Goal: Task Accomplishment & Management: Manage account settings

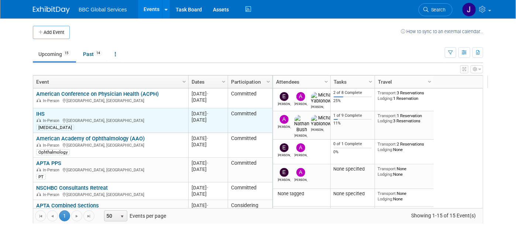
click at [36, 112] on link "IHS" at bounding box center [40, 114] width 8 height 7
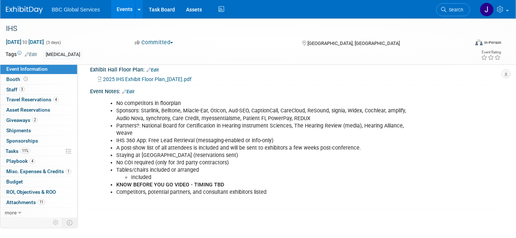
scroll to position [230, 0]
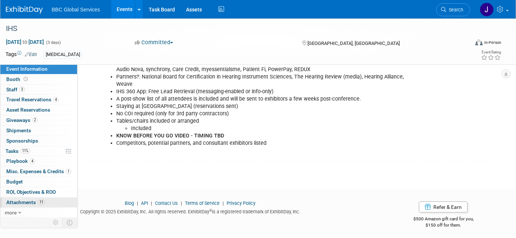
click at [32, 201] on span "Attachments 11" at bounding box center [25, 203] width 39 height 6
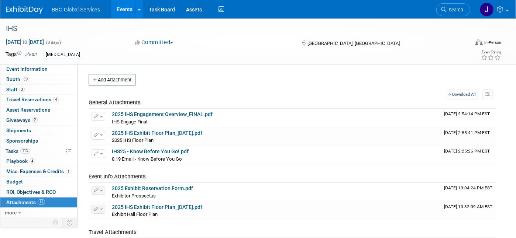
scroll to position [4, 0]
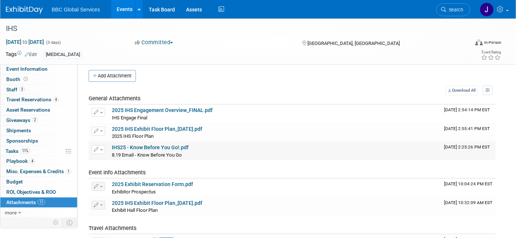
click at [155, 145] on link "IHS25 - Know Before You Go!.pdf" at bounding box center [150, 148] width 77 height 6
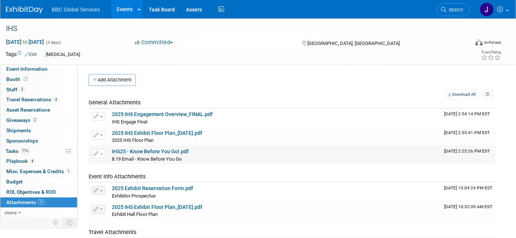
click at [152, 152] on link "IHS25 - Know Before You Go!.pdf" at bounding box center [150, 152] width 77 height 6
click at [15, 71] on span "Event Information" at bounding box center [26, 69] width 41 height 6
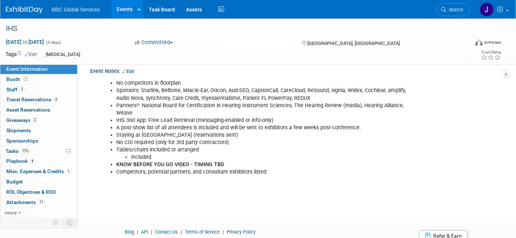
scroll to position [230, 0]
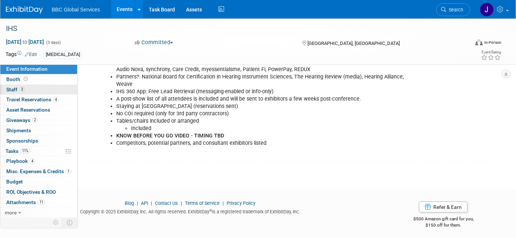
click at [13, 89] on span "Staff 3" at bounding box center [15, 90] width 18 height 6
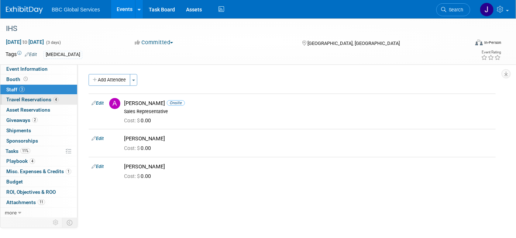
click at [11, 101] on span "Travel Reservations 4" at bounding box center [32, 100] width 52 height 6
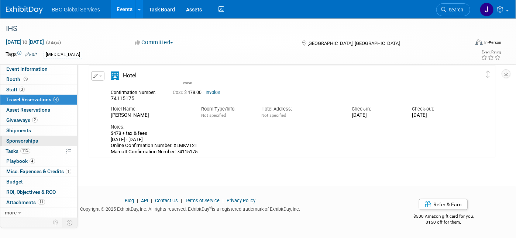
scroll to position [243, 0]
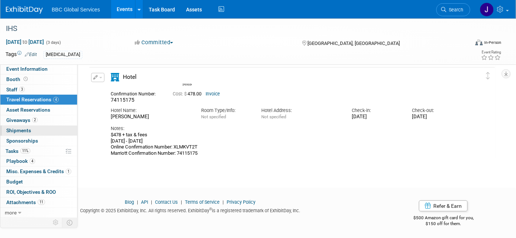
click at [16, 130] on span "Shipments 0" at bounding box center [18, 131] width 25 height 6
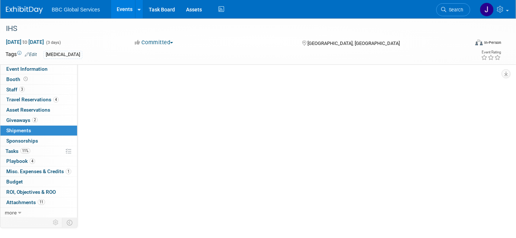
scroll to position [0, 0]
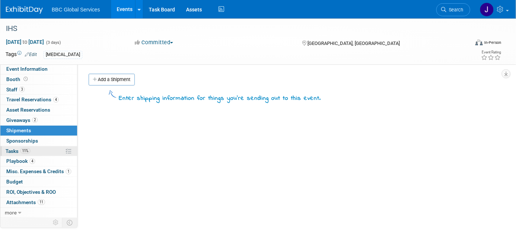
click at [10, 154] on span "Tasks 11%" at bounding box center [18, 151] width 25 height 6
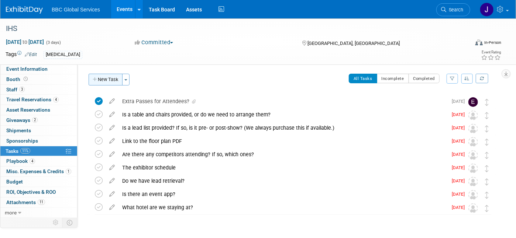
click at [107, 79] on button "New Task" at bounding box center [106, 80] width 34 height 12
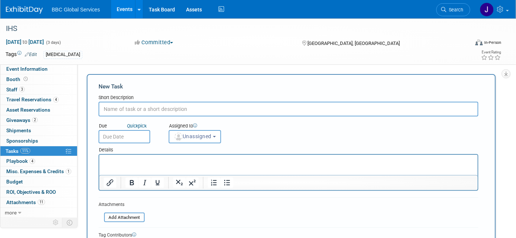
scroll to position [0, 0]
type input "Dinner w Clients?"
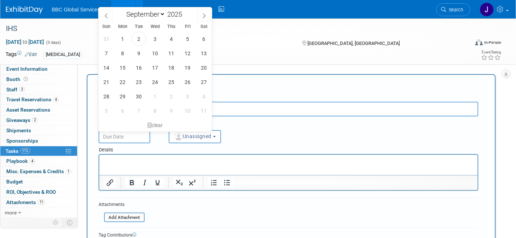
click at [116, 135] on input "text" at bounding box center [125, 136] width 52 height 13
click at [137, 38] on span "2" at bounding box center [139, 39] width 14 height 14
type input "Sep 2, 2025"
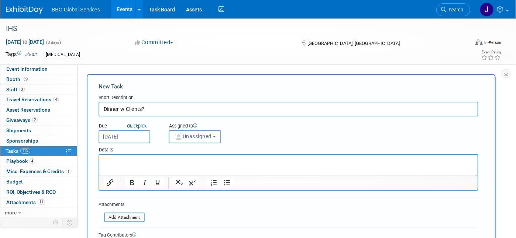
click at [218, 135] on button "Unassigned" at bounding box center [195, 136] width 52 height 13
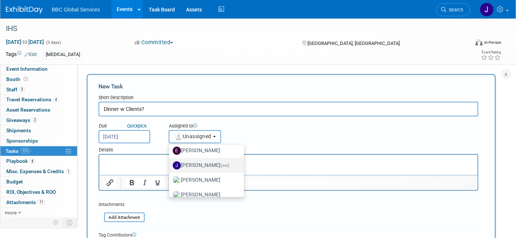
scroll to position [39, 0]
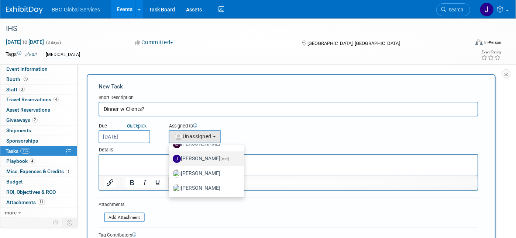
click at [200, 161] on label "Jennifer Benedict (me)" at bounding box center [205, 159] width 64 height 12
click at [170, 161] on input "Jennifer Benedict (me)" at bounding box center [167, 158] width 5 height 5
select select "ff8e83e6-6ab1-4fe0-a632-643b0aac2113"
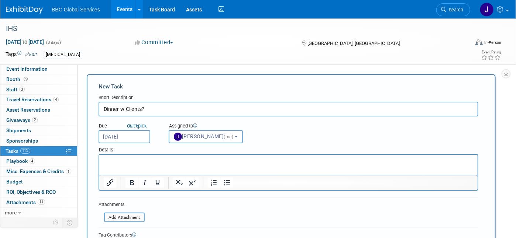
click at [124, 159] on p "Rich Text Area. Press ALT-0 for help." at bounding box center [288, 161] width 370 height 7
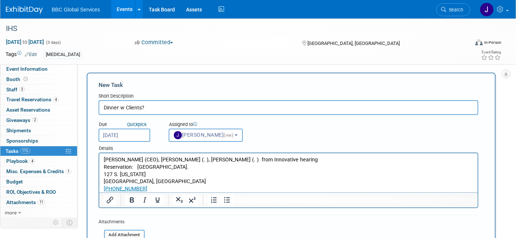
scroll to position [2, 0]
click at [146, 168] on p "Reservation: St Elo's Steak House." at bounding box center [288, 166] width 370 height 7
click at [194, 168] on p "Reservation: St Elmo's Steak House." at bounding box center [288, 166] width 370 height 7
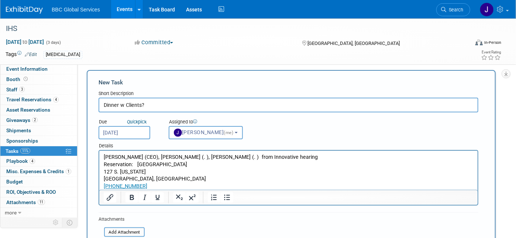
click at [103, 164] on body "Ben (CEO), Jim (. ), Donell (. ) from Innovative hearing Reservation: St Elmo's…" at bounding box center [288, 172] width 371 height 37
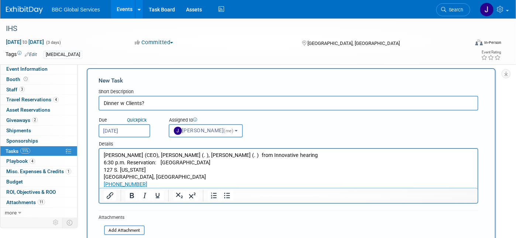
click at [213, 155] on p "Ben (CEO), Jim (. ), Donell (. ) from Innovative hearing" at bounding box center [288, 155] width 370 height 7
click at [232, 156] on p "Ben (CEO), Jim (. ), Donell (. ) from Innovative Hearing" at bounding box center [288, 155] width 370 height 7
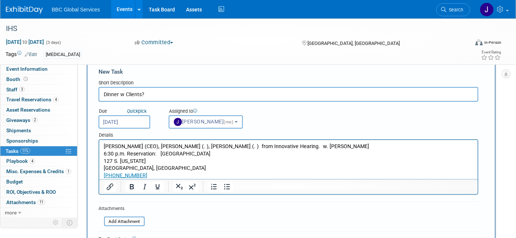
scroll to position [19, 0]
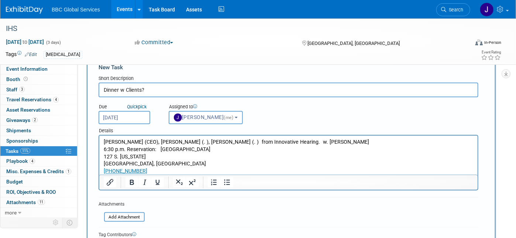
click at [104, 143] on p "Ben (CEO), Jim (. ), Donell (. ) from Innovative Hearing. w. Mike, Nathan, Alex" at bounding box center [288, 141] width 370 height 7
click at [104, 143] on p "Email Invite: Ben (CEO), Jim (. ), Donell (. ) from Innovative Hearing. w. Mike…" at bounding box center [288, 141] width 370 height 7
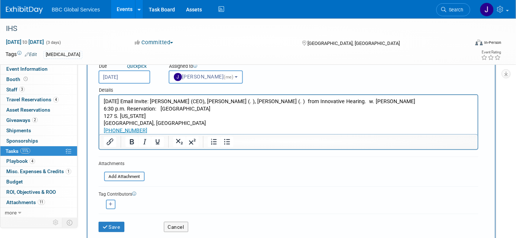
scroll to position [59, 0]
click at [337, 102] on p "9.2.2025 Email Invite: Ben (CEO), Jim (. ), Donell (. ) from Innovative Hearing…" at bounding box center [288, 102] width 370 height 7
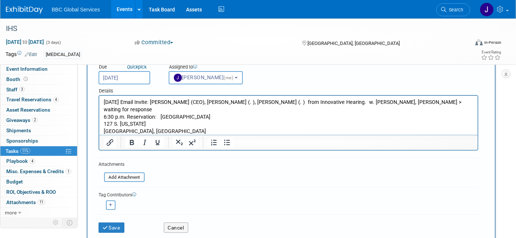
drag, startPoint x: 193, startPoint y: 103, endPoint x: 200, endPoint y: 103, distance: 6.7
click at [195, 103] on p "9.2.2025 Email Invite: Ben (CEO), Jim (. ), Donell (. ) from Innovative Hearing…" at bounding box center [288, 106] width 370 height 15
drag, startPoint x: 267, startPoint y: 103, endPoint x: 271, endPoint y: 103, distance: 4.1
click at [268, 103] on p "9.2.2025 Email Invite: Ben (CEO), Jim (Director of Operations), Donell (. ) fro…" at bounding box center [288, 106] width 370 height 15
drag, startPoint x: 268, startPoint y: 102, endPoint x: 271, endPoint y: 96, distance: 6.4
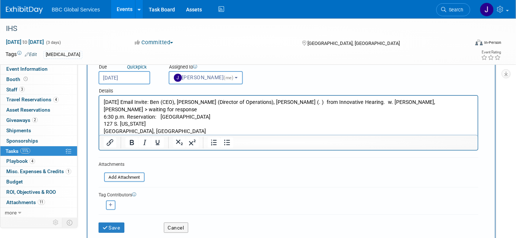
click at [268, 102] on p "9.2.2025 Email Invite: Ben (CEO), Jim (Director of Operations), Donell (. ) fro…" at bounding box center [288, 106] width 370 height 15
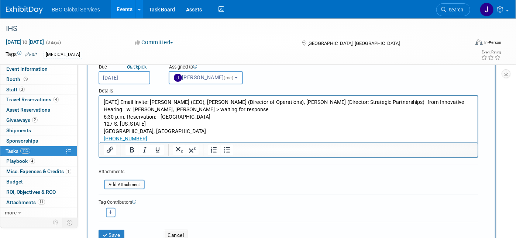
drag, startPoint x: 342, startPoint y: 103, endPoint x: 348, endPoint y: 102, distance: 5.6
click at [343, 103] on p "9.2.2025 Email Invite: Ben (CEO), Jim (Director of Operations), Donell (Directo…" at bounding box center [288, 106] width 370 height 15
drag, startPoint x: 192, startPoint y: 103, endPoint x: 245, endPoint y: 103, distance: 53.2
click at [244, 103] on p "9.2.2025 Email Invite: Ben (CEO), Jim (Director of Operations), Donell (Directo…" at bounding box center [288, 106] width 370 height 15
drag, startPoint x: 246, startPoint y: 103, endPoint x: 191, endPoint y: 103, distance: 55.0
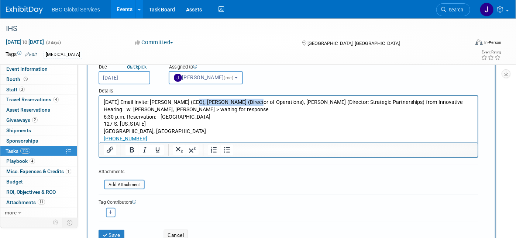
click at [190, 103] on p "9.2.2025 Email Invite: Ben (CEO), Jim (Director of Operations), Donell (Directo…" at bounding box center [288, 106] width 370 height 15
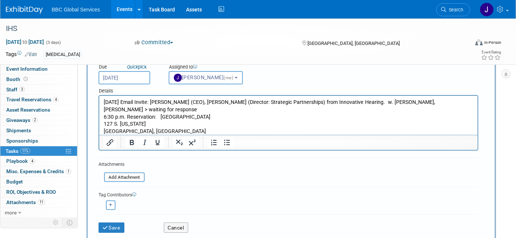
click at [207, 103] on p "9.2.2025 Email Invite: Ben (CEO), Jim Donell (Director: Strategic Partnerships)…" at bounding box center [288, 106] width 370 height 15
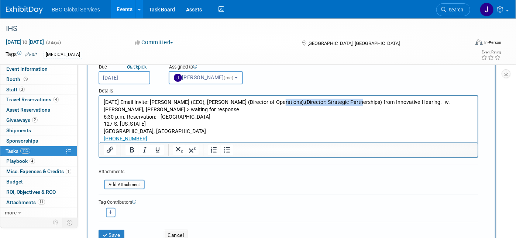
drag, startPoint x: 342, startPoint y: 103, endPoint x: 280, endPoint y: 106, distance: 62.1
click at [265, 103] on p "9.2.2025 Email Invite: Ben (CEO), Jim Donell (Director of Operations),(Director…" at bounding box center [288, 106] width 370 height 15
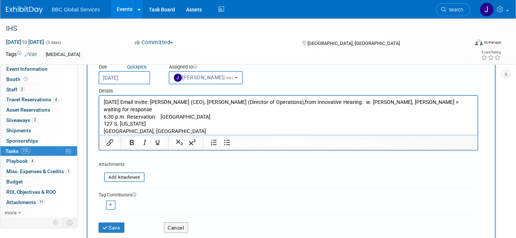
click at [191, 102] on p "9.2.2025 Email Invite: Ben (CEO), Jim Donell (Director of Operations),from Inno…" at bounding box center [288, 106] width 370 height 15
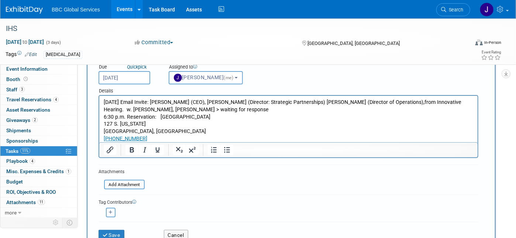
click at [349, 112] on p "9.2.2025 Email Invite: Ben (CEO), Jim (Director: Strategic Partnerships) Donell…" at bounding box center [288, 106] width 370 height 15
click at [341, 103] on p "9.2.2025 Email Invite: Ben (CEO), Jim (Director: Strategic Partnerships) Donell…" at bounding box center [288, 106] width 370 height 15
click at [336, 115] on p "6:30 p.m. Reservation: St Elmo's Steak House" at bounding box center [288, 117] width 370 height 7
drag, startPoint x: 156, startPoint y: 102, endPoint x: 161, endPoint y: 107, distance: 6.8
click at [156, 103] on p "9.2.2025 Email Invite: Ben (CEO), Jim (Director: Strategic Partnerships) Donell…" at bounding box center [288, 106] width 370 height 15
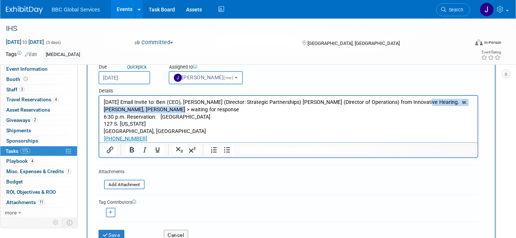
drag, startPoint x: 408, startPoint y: 103, endPoint x: 411, endPoint y: 111, distance: 8.6
click at [411, 111] on p "9.2.2025 Email Invite to: Ben (CEO), Jim (Director: Strategic Partnerships) Don…" at bounding box center [288, 106] width 370 height 15
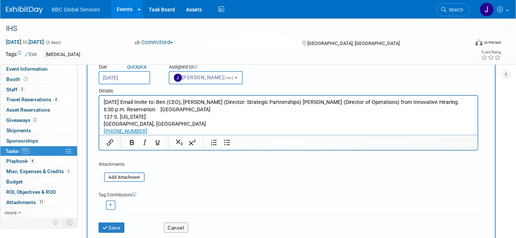
click at [106, 103] on p "9.2.2025 Email Invite to: Ben (CEO), Jim (Director: Strategic Partnerships) Don…" at bounding box center [288, 102] width 370 height 7
drag, startPoint x: 103, startPoint y: 110, endPoint x: 130, endPoint y: 111, distance: 26.2
click at [104, 110] on p "6:30 p.m. Reservation: St Elmo's Steak House" at bounding box center [288, 109] width 370 height 7
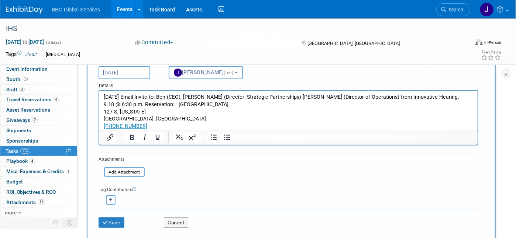
click at [173, 105] on p "9.18 @ 6:30 p.m. Reservation: St Elmo's Steak House" at bounding box center [288, 104] width 370 height 7
click at [178, 104] on p "9.18 @ 6:30 p.m. Reservation: St Elmo's Steak House" at bounding box center [288, 104] width 370 height 7
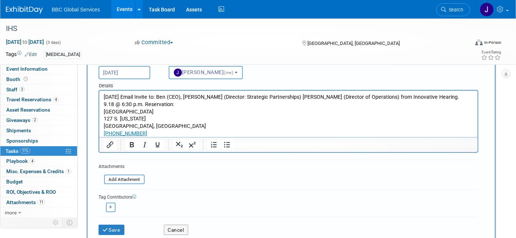
click at [173, 104] on p "9.18 @ 6:30 p.m. Reservation:" at bounding box center [288, 104] width 370 height 7
click at [409, 98] on p "9.2.2025 Email Invite to: Ben (CEO), Jim (Director: Strategic Partnerships) Don…" at bounding box center [288, 97] width 370 height 7
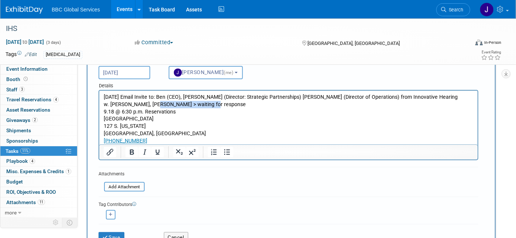
drag, startPoint x: 152, startPoint y: 104, endPoint x: 209, endPoint y: 106, distance: 56.9
click at [209, 106] on p "w. Mike, Nathan, Alex > waiting for response" at bounding box center [288, 104] width 370 height 7
click at [412, 96] on p "9.2.2025 Email Invite to: Ben (CEO), Jim (Director: Strategic Partnerships) Don…" at bounding box center [288, 97] width 370 height 7
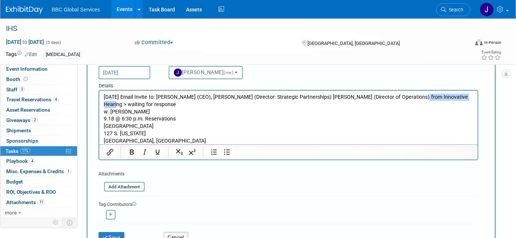
drag, startPoint x: 458, startPoint y: 98, endPoint x: 404, endPoint y: 97, distance: 53.9
click at [403, 96] on p "9.2.2025 Email Invite to: Ben (CEO), Jim (Director: Strategic Partnerships) Don…" at bounding box center [288, 101] width 370 height 15
drag, startPoint x: 130, startPoint y: 153, endPoint x: 136, endPoint y: 152, distance: 6.0
click at [130, 153] on icon "Bold" at bounding box center [132, 152] width 4 height 5
click at [213, 138] on p "[GEOGRAPHIC_DATA], [GEOGRAPHIC_DATA]" at bounding box center [288, 141] width 370 height 7
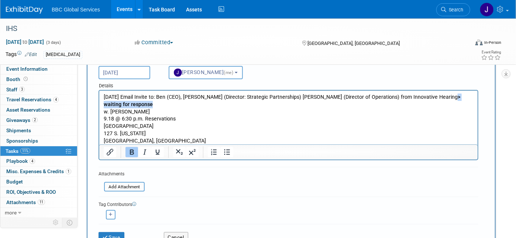
drag, startPoint x: 458, startPoint y: 97, endPoint x: 404, endPoint y: 100, distance: 54.0
click at [403, 99] on p "9.2.2025 Email Invite to: Ben (CEO), Jim (Director: Strategic Partnerships) Don…" at bounding box center [288, 101] width 370 height 15
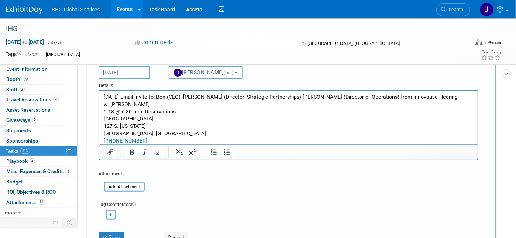
click at [126, 98] on p "9.2.2025 Email Invite to: Ben (CEO), Jim (Director: Strategic Partnerships) Don…" at bounding box center [288, 97] width 370 height 7
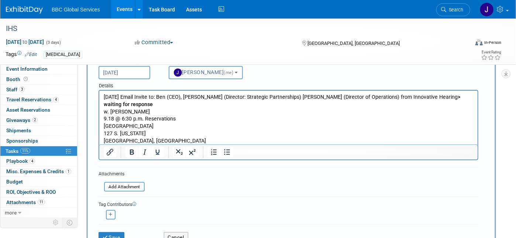
click at [126, 98] on p "9.2.2025 Email Invite to: Ben (CEO), Jim (Director: Strategic Partnerships) Don…" at bounding box center [288, 101] width 370 height 15
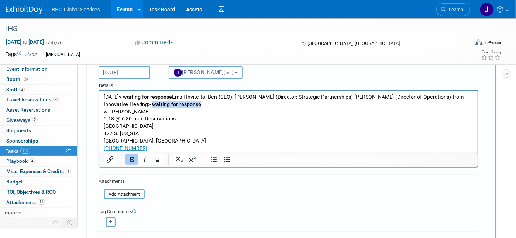
drag, startPoint x: 152, startPoint y: 104, endPoint x: 97, endPoint y: 102, distance: 55.5
click at [99, 102] on html "9.2.2025 > waiting for response Email Invite to: Ben (CEO), Jim (Director: Stra…" at bounding box center [288, 122] width 378 height 62
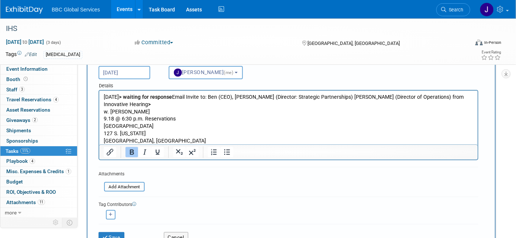
click at [172, 98] on b "> waiting for response" at bounding box center [145, 97] width 53 height 6
click at [218, 98] on p "9.2.2025 > waiting for response to Email Invite to: Ben (CEO), Jim (Director: S…" at bounding box center [288, 101] width 370 height 15
click at [217, 116] on p "9.18 @ 6:30 p.m. Reservations" at bounding box center [288, 119] width 370 height 7
click at [463, 98] on p "9.2.2025 > waiting for response to Email Invite: Ben (CEO), Jim (Director: Stra…" at bounding box center [288, 101] width 370 height 15
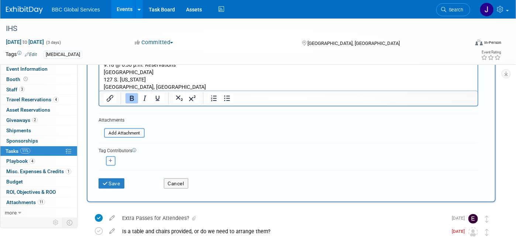
scroll to position [121, 0]
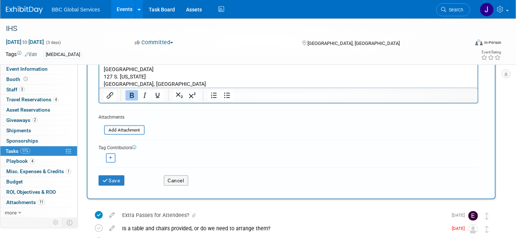
click at [110, 158] on icon "button" at bounding box center [111, 158] width 4 height 4
select select
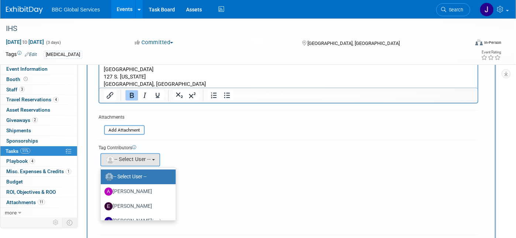
click at [218, 152] on div "Alex remove Ethan remove" at bounding box center [289, 159] width 380 height 15
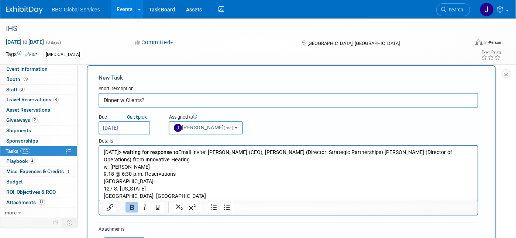
scroll to position [0, 0]
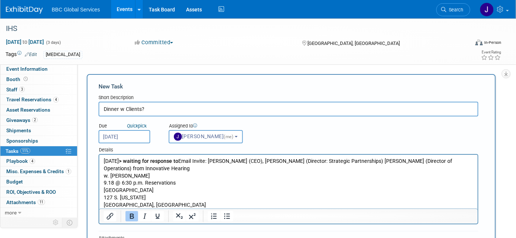
click at [148, 109] on input "Dinner w Clients?" at bounding box center [289, 109] width 380 height 15
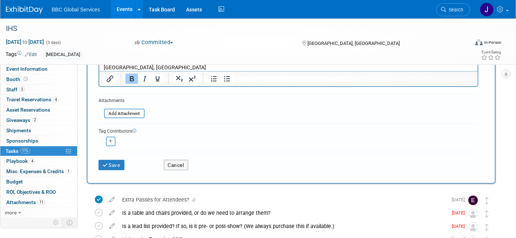
scroll to position [146, 0]
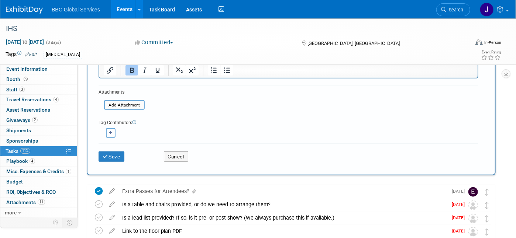
click at [109, 132] on icon "button" at bounding box center [111, 133] width 4 height 4
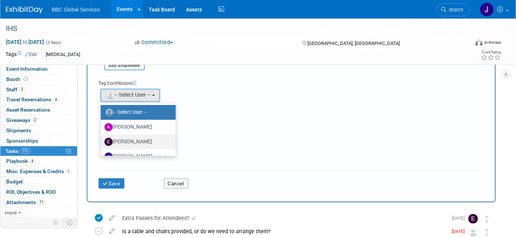
scroll to position [189, 0]
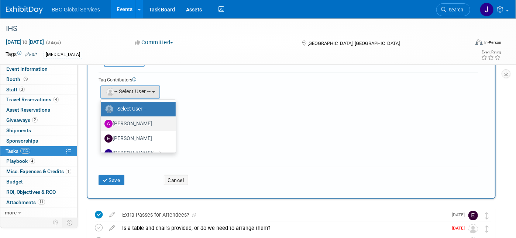
click at [130, 124] on label "Alex Corrigan" at bounding box center [136, 124] width 64 height 12
click at [102, 124] on input "Alex Corrigan" at bounding box center [99, 123] width 5 height 5
select select "da2d3420-5ebe-47d5-b277-eb792a86b770"
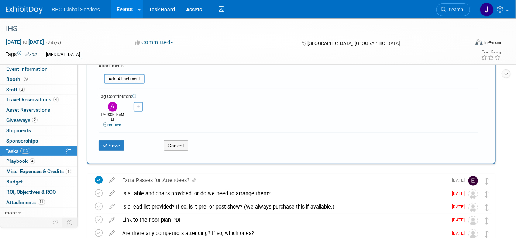
scroll to position [171, 0]
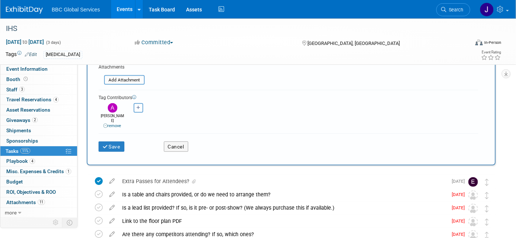
click at [138, 109] on icon "button" at bounding box center [139, 108] width 4 height 4
select select
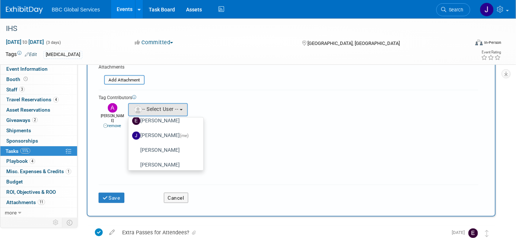
scroll to position [40, 0]
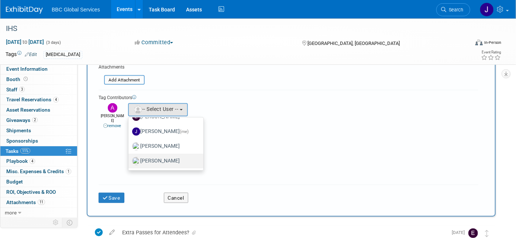
click at [160, 160] on label "Nathan Bush" at bounding box center [164, 161] width 64 height 12
click at [130, 160] on input "Nathan Bush" at bounding box center [127, 160] width 5 height 5
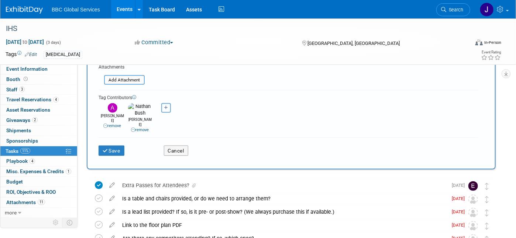
click at [166, 109] on button "button" at bounding box center [166, 108] width 10 height 10
select select
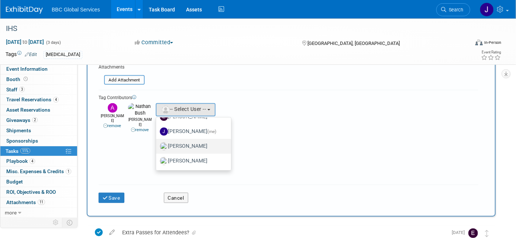
click at [182, 143] on label "Michael Yablonowitz" at bounding box center [192, 147] width 64 height 12
click at [157, 143] on input "Michael Yablonowitz" at bounding box center [154, 145] width 5 height 5
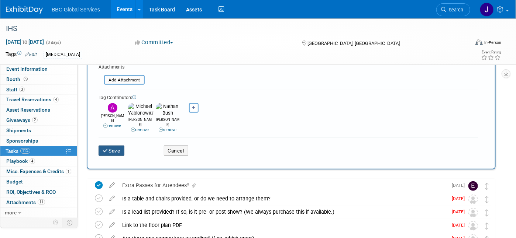
click at [106, 149] on icon "submit" at bounding box center [106, 151] width 6 height 5
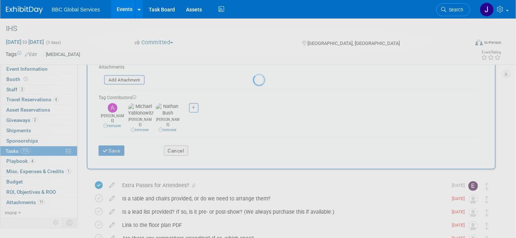
scroll to position [0, 0]
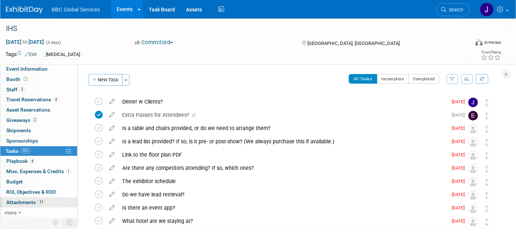
click at [29, 203] on span "Attachments 11" at bounding box center [25, 203] width 39 height 6
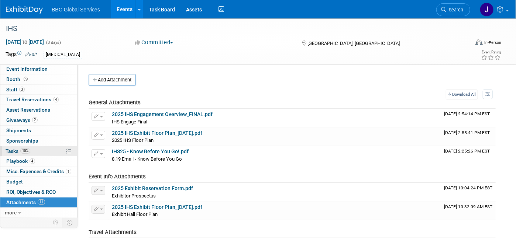
click at [13, 153] on span "Tasks 10%" at bounding box center [18, 151] width 25 height 6
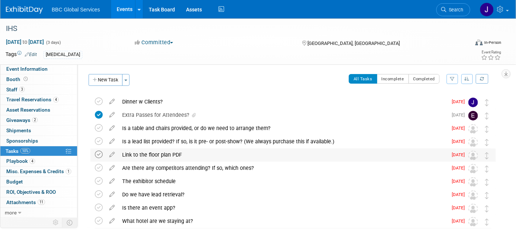
click at [99, 154] on icon at bounding box center [99, 155] width 8 height 8
click at [23, 201] on span "Attachments 11" at bounding box center [25, 203] width 39 height 6
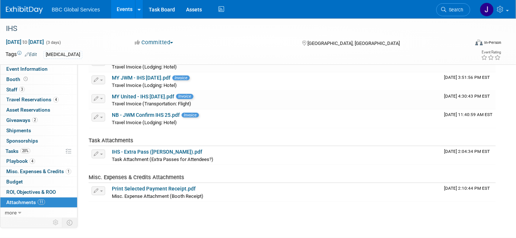
scroll to position [186, 0]
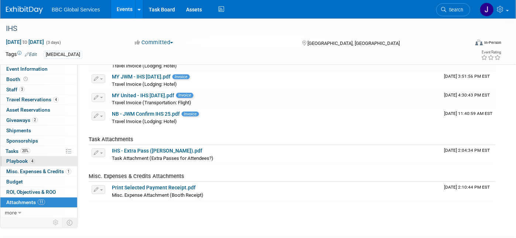
click at [16, 160] on span "Playbook 4" at bounding box center [20, 161] width 29 height 6
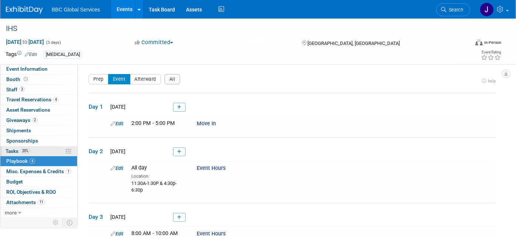
click at [14, 150] on span "Tasks 20%" at bounding box center [18, 151] width 25 height 6
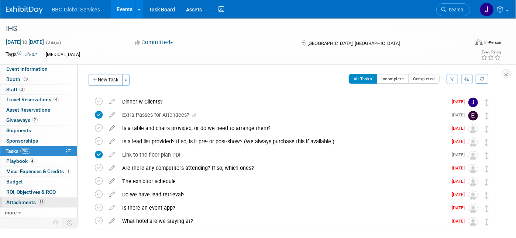
click at [18, 200] on span "Attachments 11" at bounding box center [25, 203] width 39 height 6
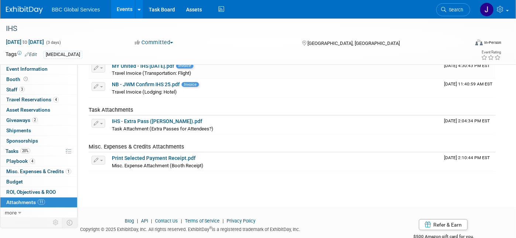
scroll to position [217, 0]
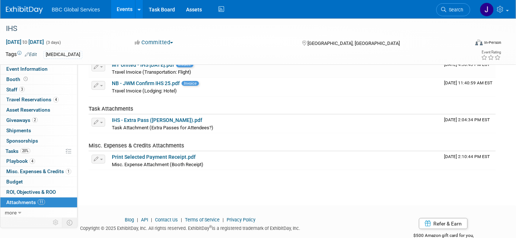
click at [21, 201] on span "Attachments 11" at bounding box center [25, 203] width 39 height 6
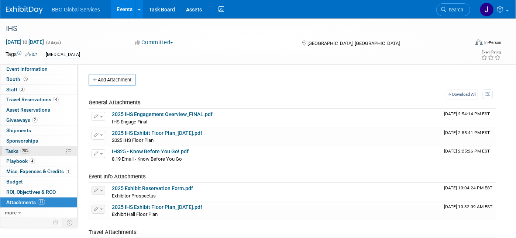
click at [10, 151] on span "Tasks 20%" at bounding box center [18, 151] width 25 height 6
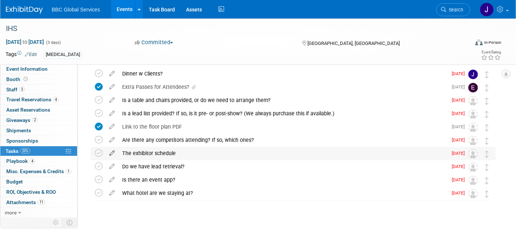
scroll to position [27, 0]
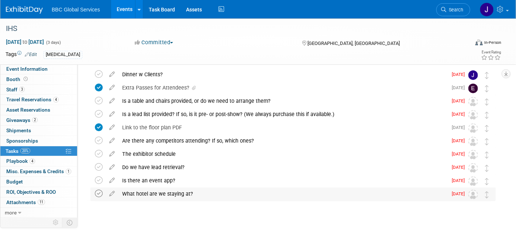
click at [99, 194] on icon at bounding box center [99, 194] width 8 height 8
click at [202, 190] on div "What hotel are we staying at?" at bounding box center [283, 194] width 329 height 13
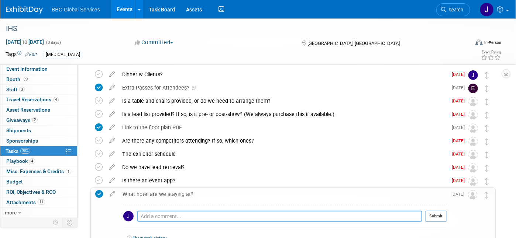
click at [164, 216] on textarea at bounding box center [279, 216] width 285 height 11
paste textarea "Address: 10 S West St, Indianapolis, IN 46204 Phone: (317) 860-5800"
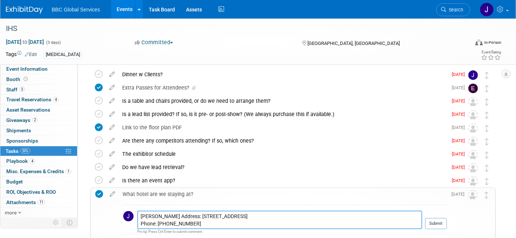
drag, startPoint x: 169, startPoint y: 217, endPoint x: 188, endPoint y: 217, distance: 19.6
click at [188, 217] on textarea "JW Marriott Address: 10 S West St, Indianapolis, IN 46204 Phone: (317) 860-5800" at bounding box center [279, 220] width 285 height 18
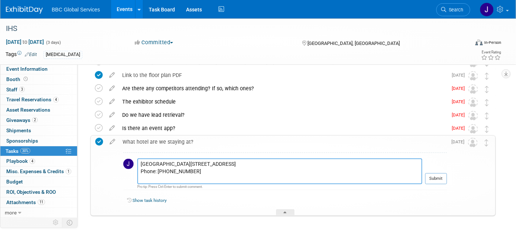
scroll to position [103, 0]
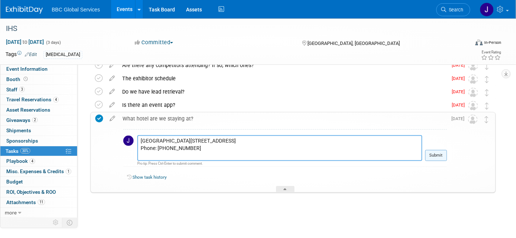
type textarea "JW Marriott 10 S West St, Indianapolis, IN 46204 Phone: (317) 860-5800"
drag, startPoint x: 437, startPoint y: 152, endPoint x: 418, endPoint y: 153, distance: 19.3
click at [437, 152] on button "Submit" at bounding box center [436, 155] width 22 height 11
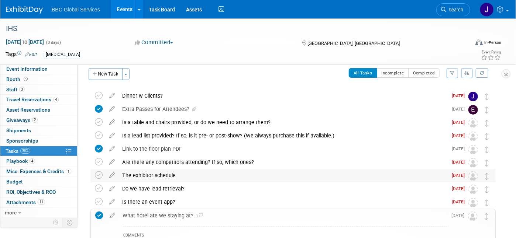
scroll to position [0, 0]
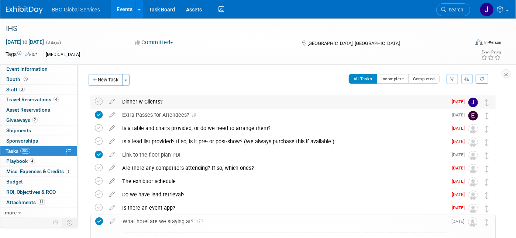
click at [143, 105] on div "Dinner w Clients?" at bounding box center [283, 102] width 329 height 13
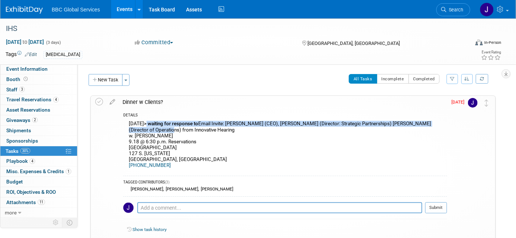
drag, startPoint x: 152, startPoint y: 125, endPoint x: 151, endPoint y: 130, distance: 5.3
click at [151, 130] on div "9.2.2025 > waiting for response to Email Invite: Ben (CEO), Jim (Director: Stra…" at bounding box center [285, 145] width 324 height 53
copy div "waiting for response to Email Invite: Ben (CEO), Jim (Director: Strategic Partn…"
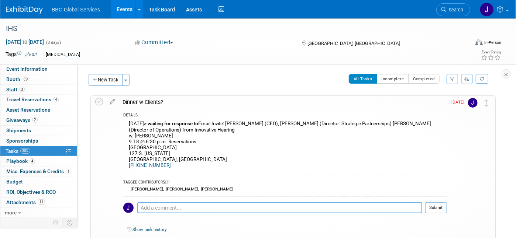
click at [155, 208] on textarea at bounding box center [279, 208] width 285 height 11
paste textarea "waiting for response to Email Invite: Ben (CEO), Jim (Director: Strategic Partn…"
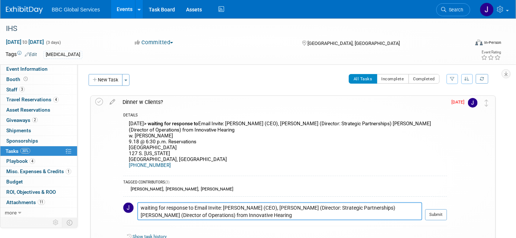
click at [141, 208] on textarea "waiting for response to Email Invite: Ben (CEO), Jim (Director: Strategic Partn…" at bounding box center [279, 212] width 285 height 18
type textarea "waiting for response to Email Invite: Ben (CEO), Jim (Director: Strategic Partn…"
click at [430, 216] on button "Submit" at bounding box center [436, 215] width 22 height 11
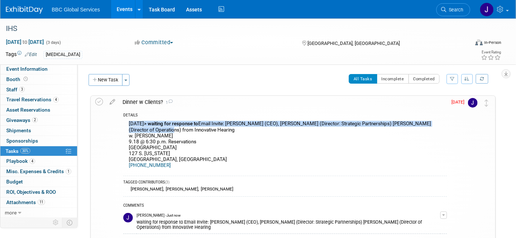
drag, startPoint x: 149, startPoint y: 128, endPoint x: 122, endPoint y: 123, distance: 27.0
click at [122, 123] on div "DETAILS 9.2.2025 > waiting for response to Email Invite: Ben (CEO), Jim (Direct…" at bounding box center [283, 196] width 328 height 174
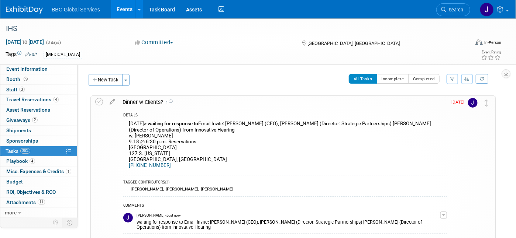
click at [198, 139] on div "9.2.2025 > waiting for response to Email Invite: Ben (CEO), Jim (Director: Stra…" at bounding box center [285, 145] width 324 height 53
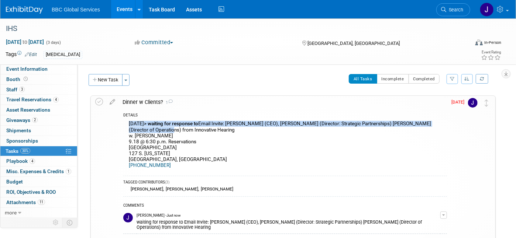
drag, startPoint x: 148, startPoint y: 130, endPoint x: 127, endPoint y: 124, distance: 22.0
click at [127, 124] on div "9.2.2025 > waiting for response to Email Invite: Ben (CEO), Jim (Director: Stra…" at bounding box center [285, 145] width 324 height 53
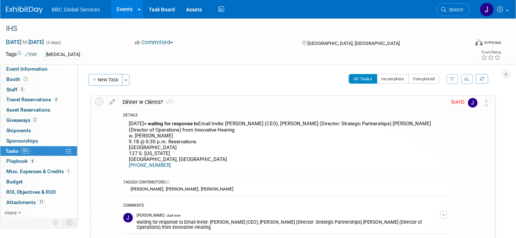
drag, startPoint x: 279, startPoint y: 165, endPoint x: 275, endPoint y: 166, distance: 4.8
click at [281, 164] on div "9.2.2025 > waiting for response to Email Invite: Ben (CEO), Jim (Director: Stra…" at bounding box center [285, 145] width 324 height 53
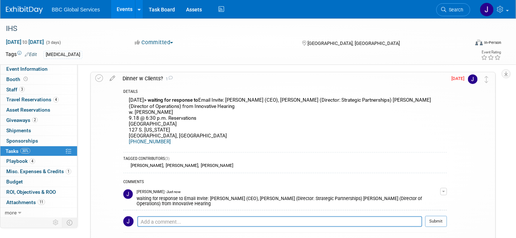
scroll to position [21, 0]
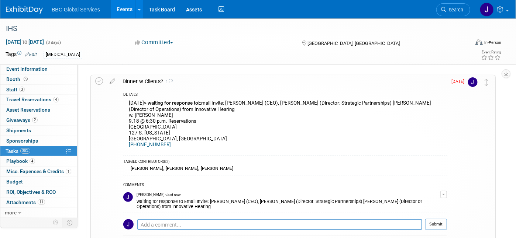
click at [111, 82] on icon at bounding box center [112, 79] width 13 height 9
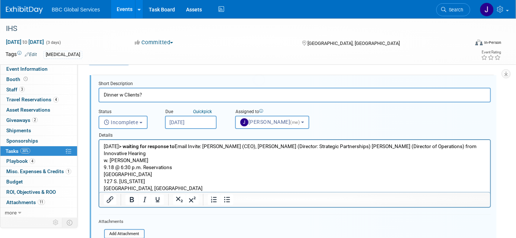
scroll to position [0, 0]
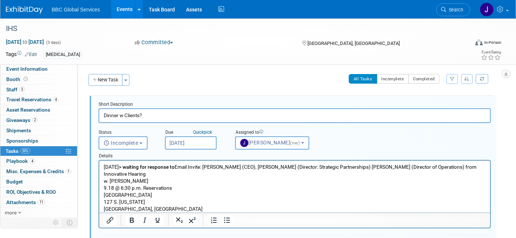
drag, startPoint x: 161, startPoint y: 176, endPoint x: 93, endPoint y: 167, distance: 68.6
click at [99, 167] on html "9.2.2025 > waiting for response to Email Invite: Ben (CEO), Jim (Director: Stra…" at bounding box center [294, 190] width 391 height 59
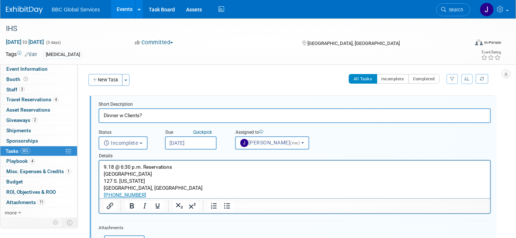
click at [148, 117] on input "Dinner w Clients?" at bounding box center [295, 116] width 392 height 14
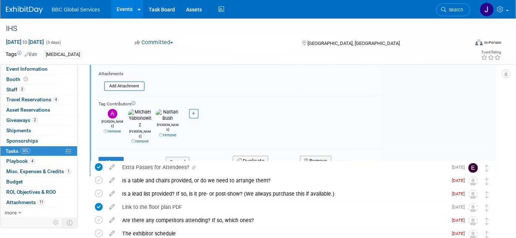
scroll to position [156, 0]
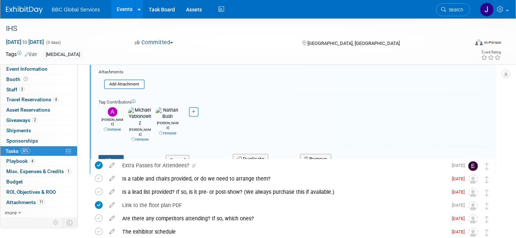
type input "Dinner w Clients > Innovative Hearing"
click at [117, 155] on button "Save" at bounding box center [111, 160] width 25 height 10
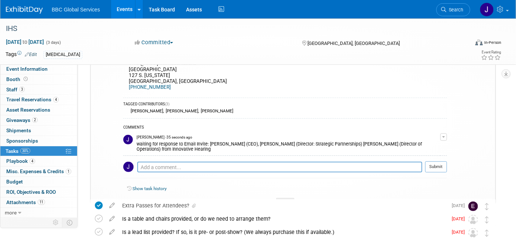
scroll to position [0, 0]
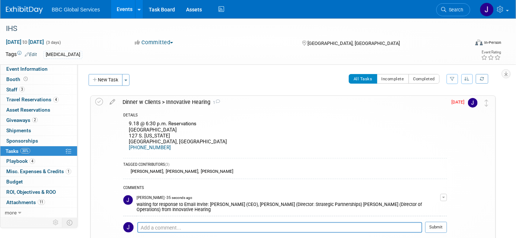
click at [363, 80] on button "All Tasks" at bounding box center [363, 79] width 28 height 10
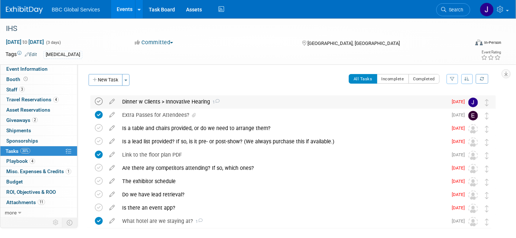
click at [97, 104] on icon at bounding box center [99, 102] width 8 height 8
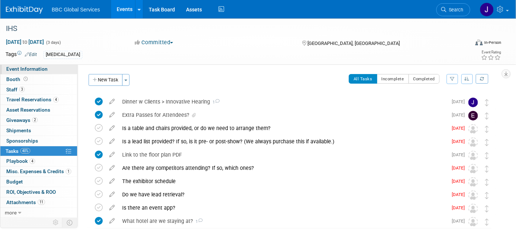
click at [18, 67] on span "Event Information" at bounding box center [26, 69] width 41 height 6
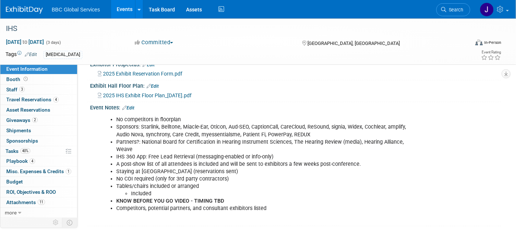
scroll to position [165, 0]
drag, startPoint x: 116, startPoint y: 154, endPoint x: 277, endPoint y: 155, distance: 161.3
click at [278, 156] on li "IHS 360 App: Free Lead Retrieval (messaging-enabled or info-only)" at bounding box center [266, 156] width 301 height 7
copy li "IHS 360 App: Free Lead Retrieval (messaging-enabled or info-only)"
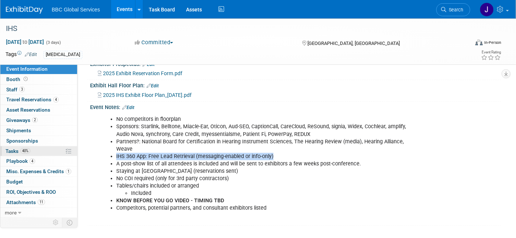
click at [9, 151] on span "Tasks 40%" at bounding box center [18, 151] width 25 height 6
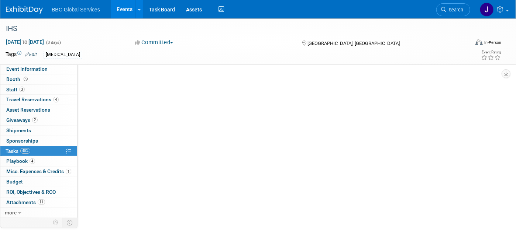
scroll to position [0, 0]
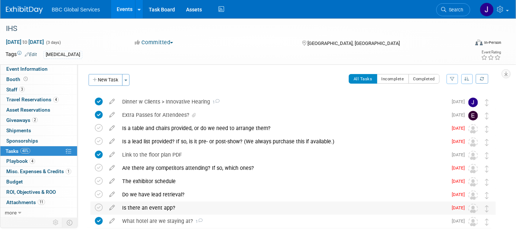
click at [130, 208] on div "Is there an event app?" at bounding box center [283, 208] width 329 height 13
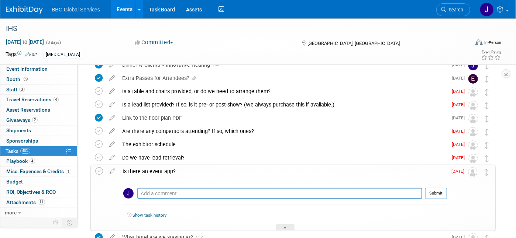
scroll to position [52, 0]
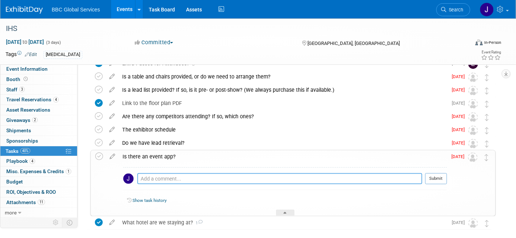
click at [147, 180] on textarea at bounding box center [279, 179] width 285 height 11
paste textarea "IHS 360 App: Free Lead Retrieval (messaging-enabled or info-only)"
type textarea "IHS 360 App: Free Lead Retrieval (messaging-enabled or info-only)"
click at [100, 157] on icon at bounding box center [99, 157] width 8 height 8
click at [158, 179] on textarea at bounding box center [279, 179] width 285 height 11
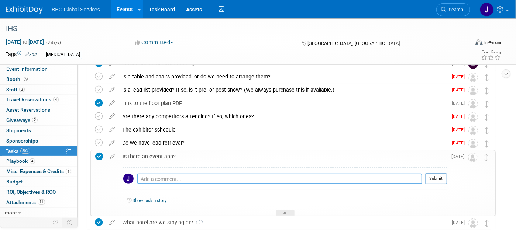
paste textarea "IHS 360 App: Free Lead Retrieval (messaging-enabled or info-only)"
type textarea "IHS 360 App: Free Lead Retrieval (messaging-enabled or info-only)"
drag, startPoint x: 432, startPoint y: 180, endPoint x: 422, endPoint y: 180, distance: 10.7
click at [432, 180] on button "Submit" at bounding box center [436, 179] width 22 height 11
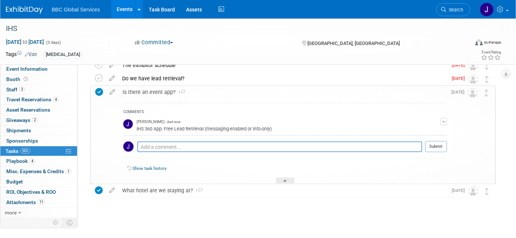
scroll to position [117, 0]
click at [285, 181] on icon at bounding box center [285, 181] width 3 height 4
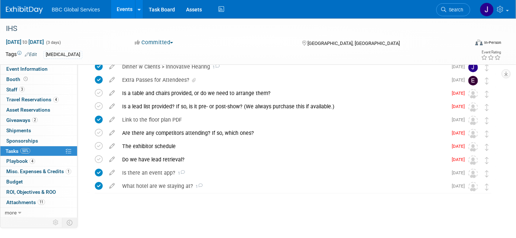
scroll to position [35, 0]
click at [37, 69] on span "Event Information" at bounding box center [26, 69] width 41 height 6
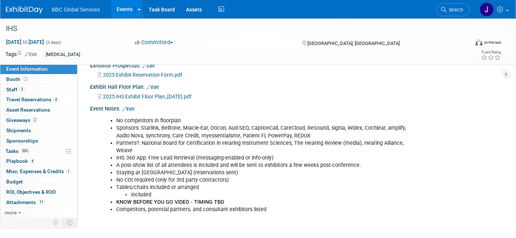
scroll to position [165, 0]
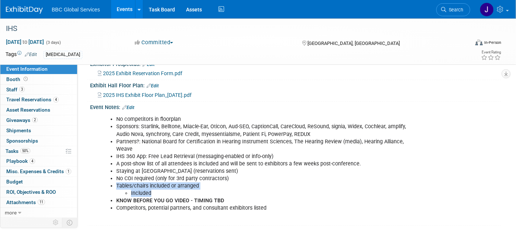
drag, startPoint x: 155, startPoint y: 190, endPoint x: 110, endPoint y: 183, distance: 45.6
click at [116, 183] on li "Tables/chairs included or arranged Included" at bounding box center [266, 190] width 301 height 15
copy li "Tables/chairs included or arranged Included"
click at [10, 149] on span "Tasks 50%" at bounding box center [18, 151] width 25 height 6
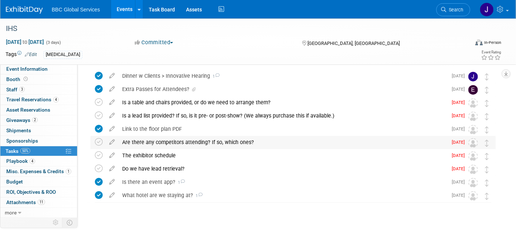
scroll to position [27, 0]
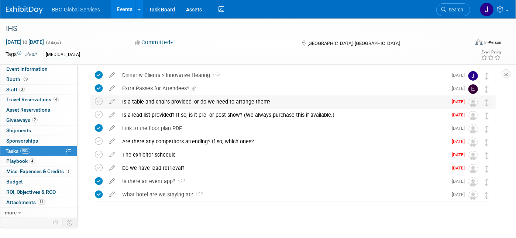
click at [139, 101] on div "Is a table and chairs provided, or do we need to arrange them?" at bounding box center [283, 102] width 329 height 13
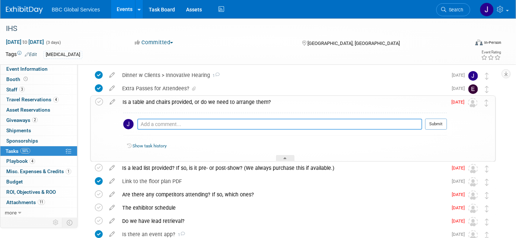
click at [150, 124] on textarea at bounding box center [279, 124] width 285 height 11
paste textarea "Tables/chairs included or arranged Included"
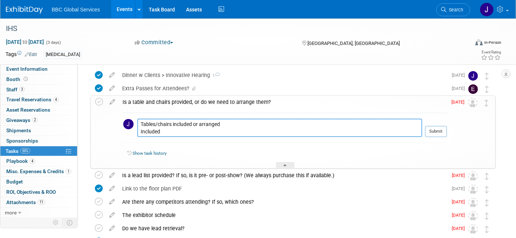
drag, startPoint x: 222, startPoint y: 121, endPoint x: 195, endPoint y: 124, distance: 27.8
click at [195, 124] on textarea "Tables/chairs included or arranged Included" at bounding box center [279, 128] width 285 height 18
drag, startPoint x: 169, startPoint y: 128, endPoint x: 128, endPoint y: 132, distance: 41.5
click at [128, 132] on tr "Tables/chairs included Included Pro tip: Press Ctrl-Enter to submit comment. Su…" at bounding box center [285, 131] width 324 height 24
type textarea "Tables/chairs included"
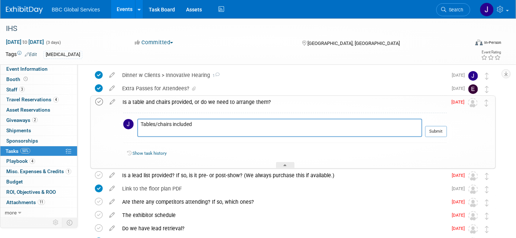
click at [97, 102] on icon at bounding box center [99, 102] width 8 height 8
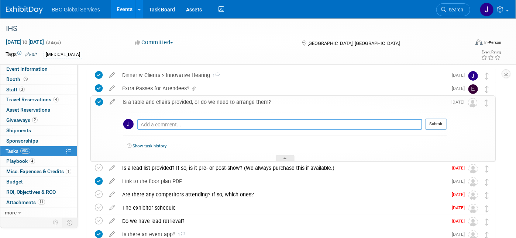
click at [161, 122] on textarea at bounding box center [279, 124] width 285 height 11
paste textarea "Tables/chairs included or arranged Included"
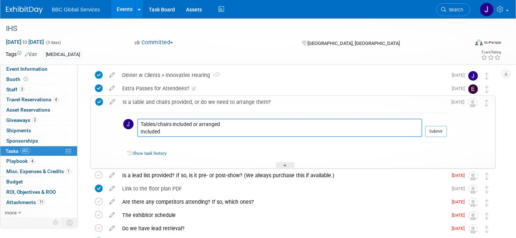
drag, startPoint x: 170, startPoint y: 128, endPoint x: 123, endPoint y: 131, distance: 47.3
click at [123, 131] on tr "Tables/chairs included or arranged Included Pro tip: Press Ctrl-Enter to submit…" at bounding box center [285, 131] width 324 height 24
drag, startPoint x: 226, startPoint y: 123, endPoint x: 194, endPoint y: 124, distance: 31.8
click at [194, 124] on textarea "Tables/chairs included or arranged" at bounding box center [279, 128] width 285 height 18
type textarea "Tables/chairs included"
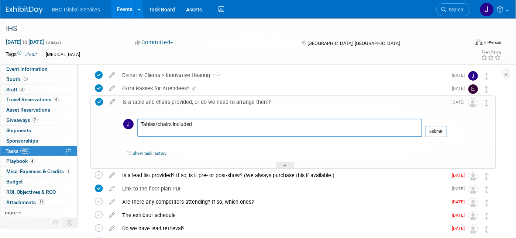
drag, startPoint x: 432, startPoint y: 132, endPoint x: 410, endPoint y: 131, distance: 21.8
click at [432, 132] on button "Submit" at bounding box center [436, 131] width 22 height 11
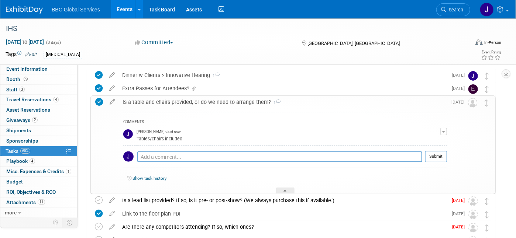
click at [281, 190] on div at bounding box center [285, 191] width 18 height 6
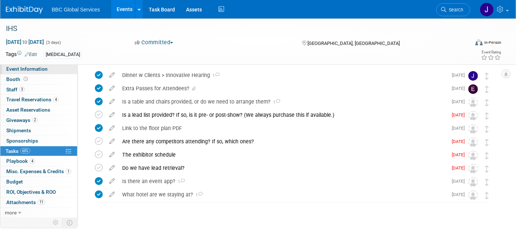
click at [30, 70] on span "Event Information" at bounding box center [26, 69] width 41 height 6
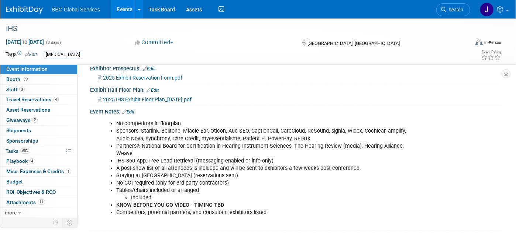
scroll to position [165, 0]
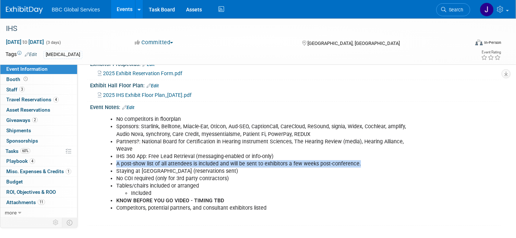
drag, startPoint x: 116, startPoint y: 162, endPoint x: 362, endPoint y: 162, distance: 245.9
click at [364, 162] on li "A post-show list of all attendees is included and will be sent to exhibitors a …" at bounding box center [266, 164] width 301 height 7
copy li "A post-show list of all attendees is included and will be sent to exhibitors a …"
click at [13, 152] on span "Tasks 60%" at bounding box center [18, 151] width 25 height 6
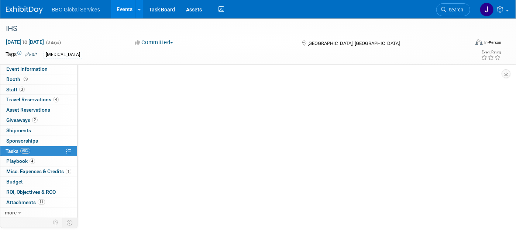
scroll to position [0, 0]
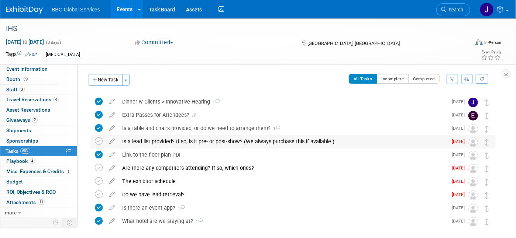
click at [159, 142] on div "Is a lead list provided? If so, is it pre- or post-show? (We always purchase th…" at bounding box center [283, 141] width 329 height 13
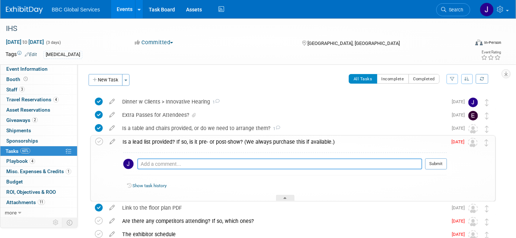
click at [151, 164] on textarea at bounding box center [279, 164] width 285 height 11
paste textarea "A post-show list of all attendees is included and will be sent to exhibitors a …"
drag, startPoint x: 169, startPoint y: 164, endPoint x: 135, endPoint y: 164, distance: 33.6
click at [135, 164] on tr "A post-show list of all attendees is included and will be sent to exhibitors a …" at bounding box center [285, 167] width 324 height 17
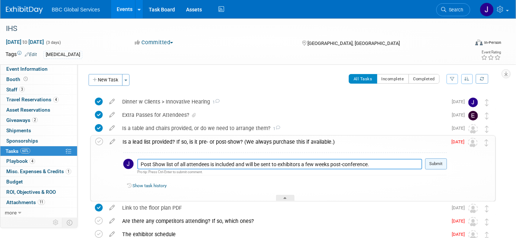
type textarea "Post Show list of all attendees is included and will be sent to exhibitors a fe…"
drag, startPoint x: 436, startPoint y: 163, endPoint x: 410, endPoint y: 158, distance: 26.1
click at [435, 163] on button "Submit" at bounding box center [436, 164] width 22 height 11
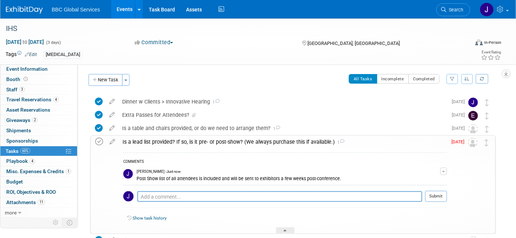
click at [99, 141] on icon at bounding box center [99, 142] width 8 height 8
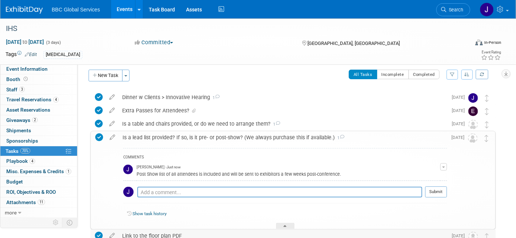
click at [288, 227] on div at bounding box center [285, 226] width 18 height 6
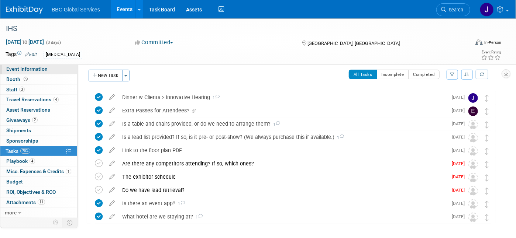
click at [24, 69] on span "Event Information" at bounding box center [26, 69] width 41 height 6
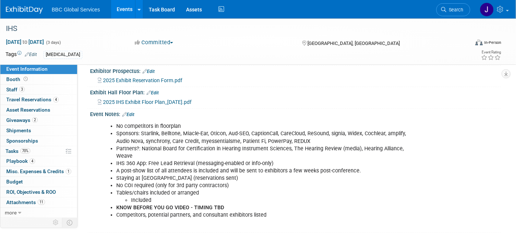
scroll to position [165, 0]
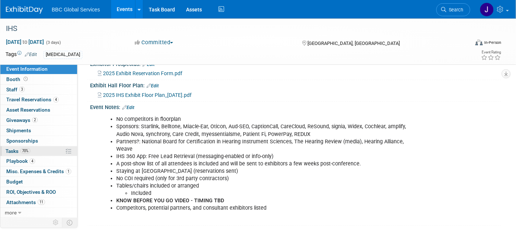
click at [14, 150] on span "Tasks 70%" at bounding box center [18, 151] width 25 height 6
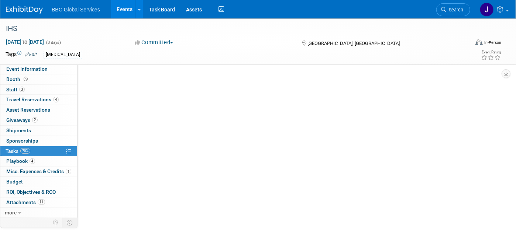
scroll to position [0, 0]
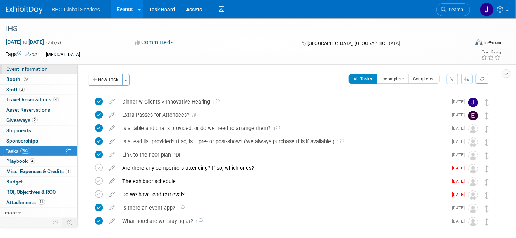
click at [28, 70] on span "Event Information" at bounding box center [26, 69] width 41 height 6
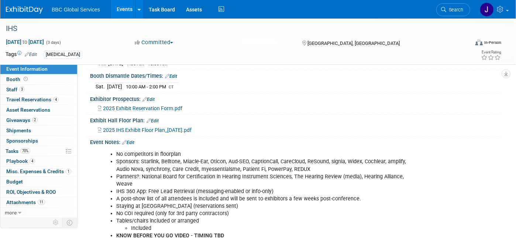
scroll to position [165, 0]
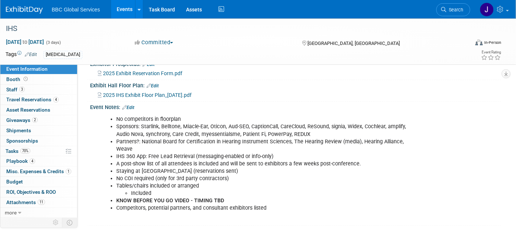
click at [16, 71] on span "Event Information" at bounding box center [26, 69] width 41 height 6
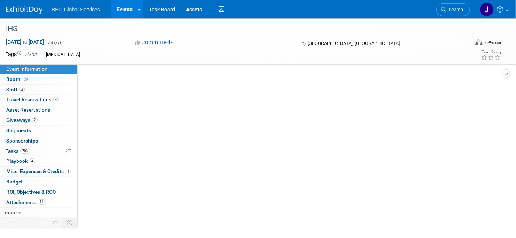
scroll to position [0, 0]
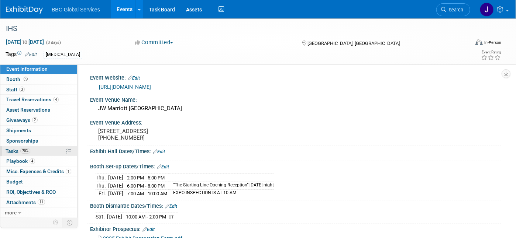
drag, startPoint x: 13, startPoint y: 152, endPoint x: 31, endPoint y: 149, distance: 18.3
click at [13, 152] on span "Tasks 70%" at bounding box center [18, 151] width 25 height 6
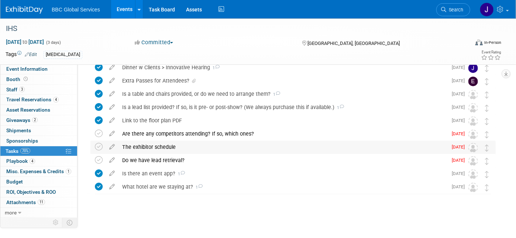
scroll to position [35, 0]
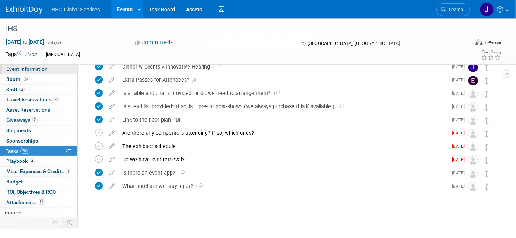
click at [26, 70] on span "Event Information" at bounding box center [26, 69] width 41 height 6
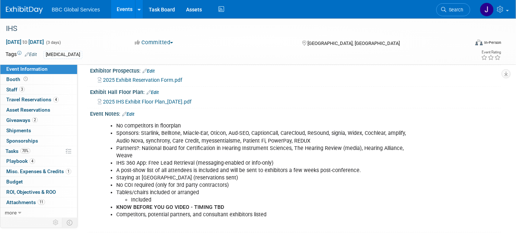
scroll to position [165, 0]
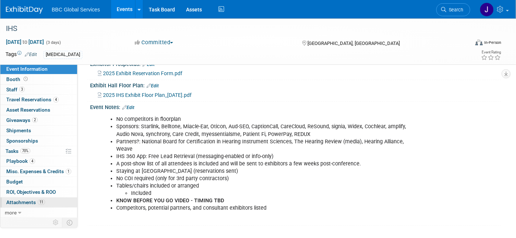
click at [21, 203] on span "Attachments 11" at bounding box center [25, 203] width 39 height 6
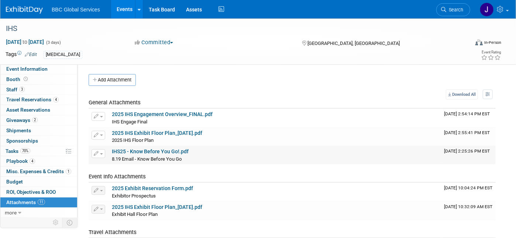
click at [138, 152] on link "IHS25 - Know Before You Go!.pdf" at bounding box center [150, 152] width 77 height 6
